Goal: Task Accomplishment & Management: Manage account settings

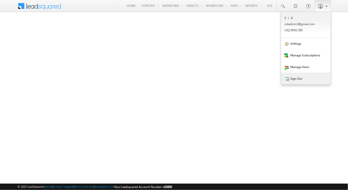
click at [296, 78] on link "Sign Out" at bounding box center [307, 79] width 50 height 12
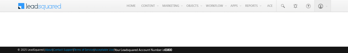
drag, startPoint x: 148, startPoint y: 52, endPoint x: 154, endPoint y: 92, distance: 40.0
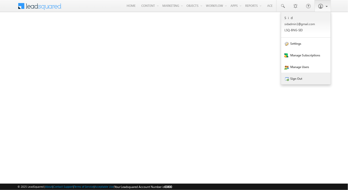
click at [303, 77] on link "Sign Out" at bounding box center [307, 79] width 50 height 12
click at [305, 83] on link "Sign Out" at bounding box center [307, 79] width 50 height 12
